Goal: Complete application form: Complete application form

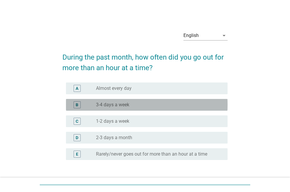
click at [139, 104] on div "radio_button_unchecked 3-4 days a week" at bounding box center [157, 105] width 122 height 6
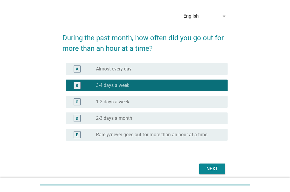
scroll to position [29, 0]
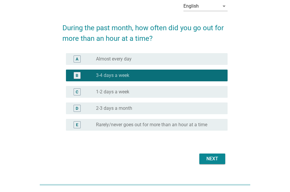
click at [213, 157] on div "Next" at bounding box center [212, 159] width 16 height 7
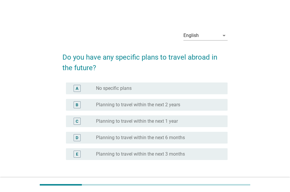
click at [201, 106] on div "radio_button_unchecked Planning to travel within the next 2 years" at bounding box center [157, 105] width 122 height 6
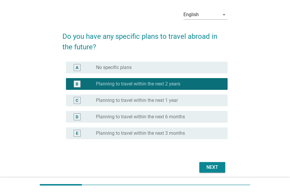
scroll to position [29, 0]
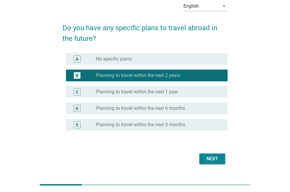
click at [206, 159] on div "Next" at bounding box center [212, 159] width 16 height 7
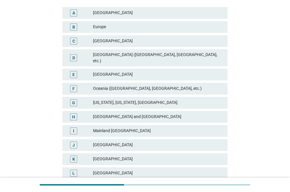
scroll to position [118, 0]
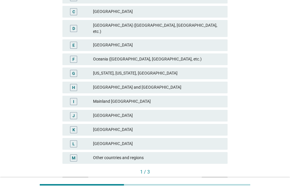
click at [132, 42] on div "[GEOGRAPHIC_DATA]" at bounding box center [158, 45] width 130 height 7
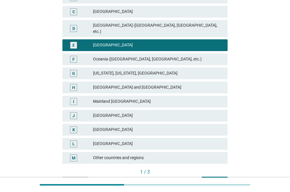
click at [207, 179] on div "Next" at bounding box center [214, 182] width 16 height 6
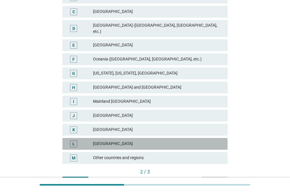
click at [150, 141] on div "[GEOGRAPHIC_DATA]" at bounding box center [158, 144] width 130 height 7
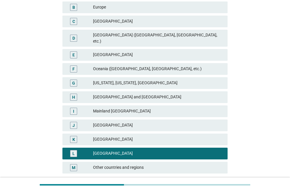
scroll to position [148, 0]
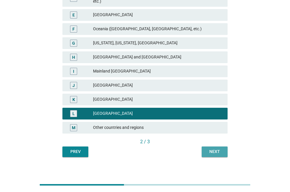
click at [222, 149] on div "Next" at bounding box center [214, 152] width 16 height 6
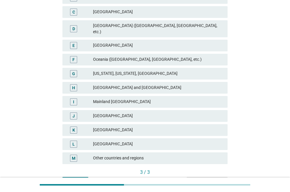
scroll to position [147, 0]
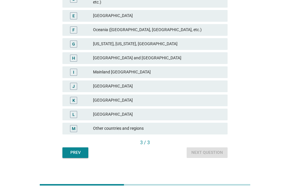
click at [158, 97] on div "[GEOGRAPHIC_DATA]" at bounding box center [158, 100] width 130 height 7
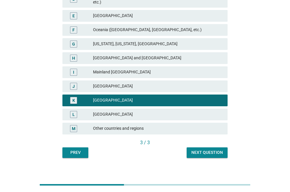
click at [210, 150] on div "Next question" at bounding box center [206, 153] width 31 height 6
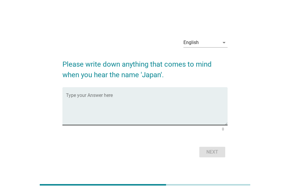
click at [184, 94] on textarea "Type your Answer here" at bounding box center [147, 109] width 162 height 31
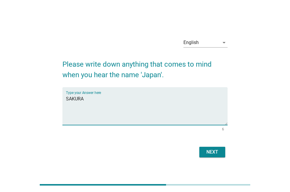
type textarea "SAKURA"
click at [211, 149] on div "Next" at bounding box center [212, 152] width 16 height 7
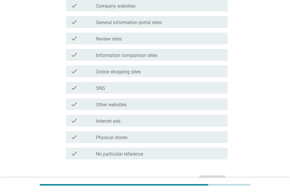
scroll to position [177, 0]
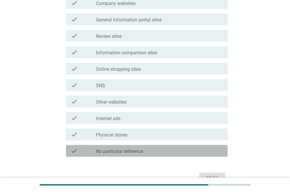
click at [155, 154] on div "check_box_outline_blank No particular reference" at bounding box center [159, 151] width 127 height 7
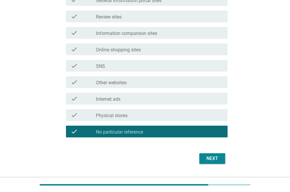
scroll to position [206, 0]
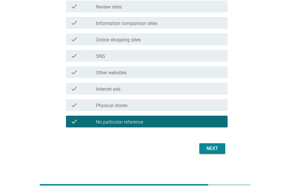
click at [216, 152] on button "Next" at bounding box center [212, 149] width 26 height 11
